Goal: Book appointment/travel/reservation

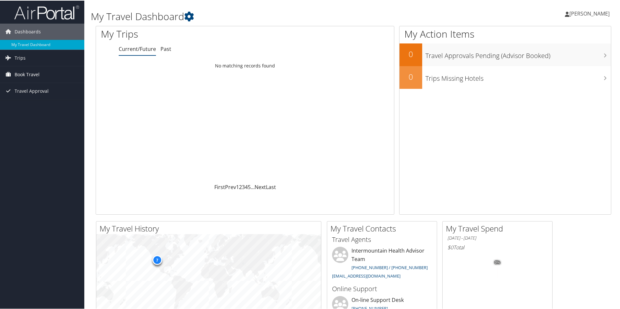
click at [25, 73] on span "Book Travel" at bounding box center [27, 74] width 25 height 16
click at [41, 106] on link "Book/Manage Online Trips" at bounding box center [42, 107] width 84 height 10
